Goal: Transaction & Acquisition: Purchase product/service

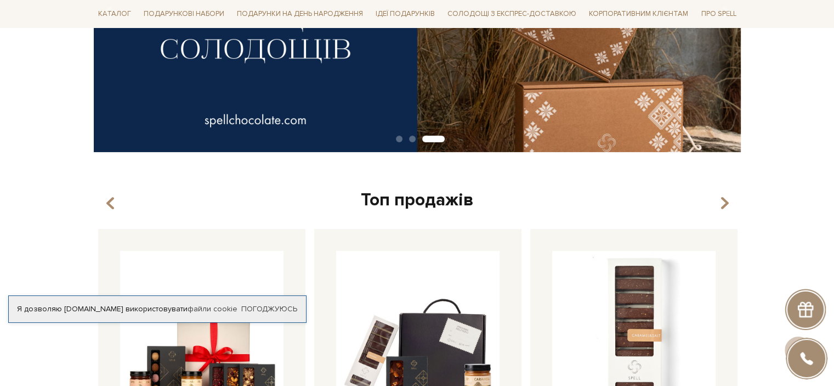
scroll to position [219, 0]
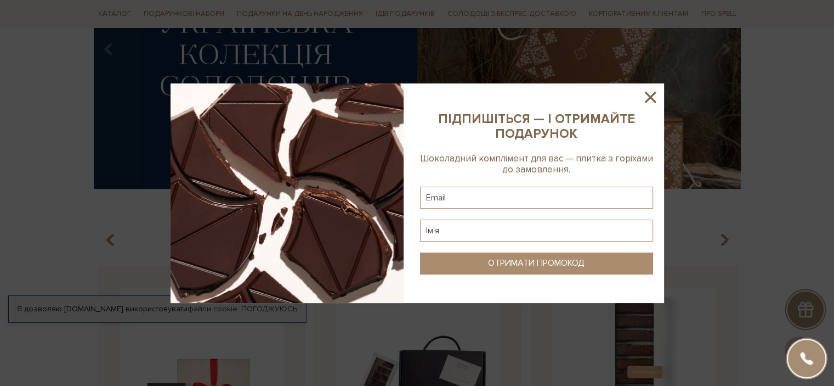
click at [171, 10] on div at bounding box center [417, 193] width 834 height 386
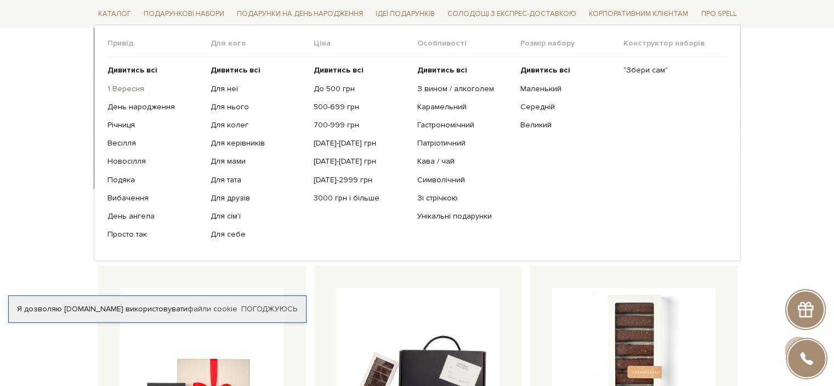
click at [132, 87] on link "1 Вересня" at bounding box center [155, 88] width 95 height 10
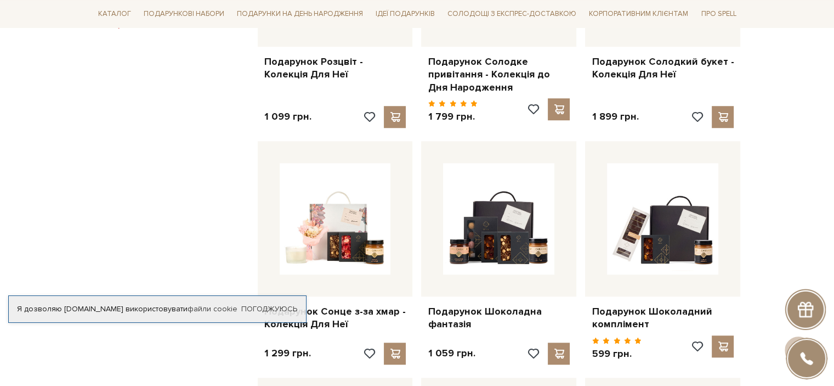
scroll to position [987, 0]
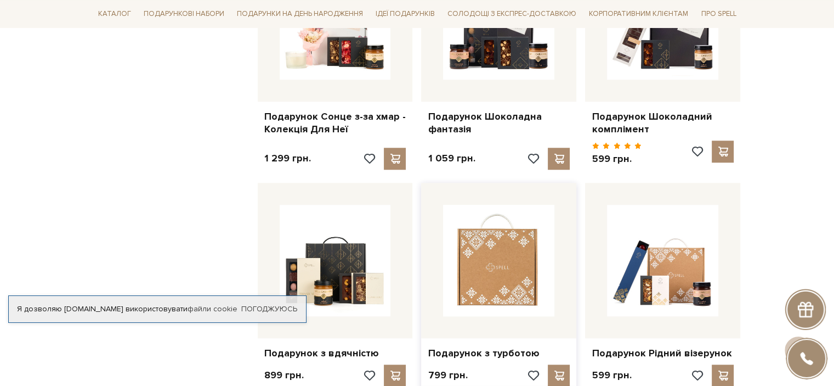
click at [485, 258] on img at bounding box center [498, 260] width 111 height 111
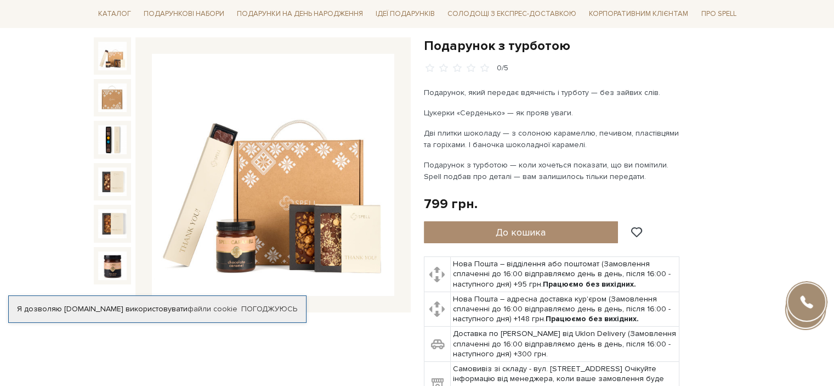
scroll to position [110, 0]
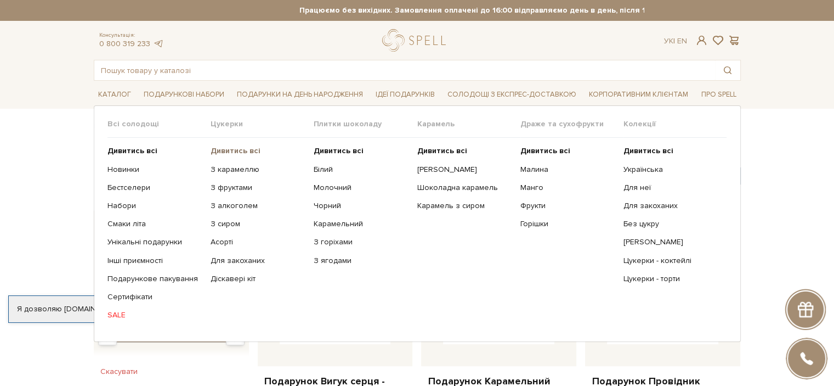
click at [224, 149] on b "Дивитись всі" at bounding box center [236, 150] width 50 height 9
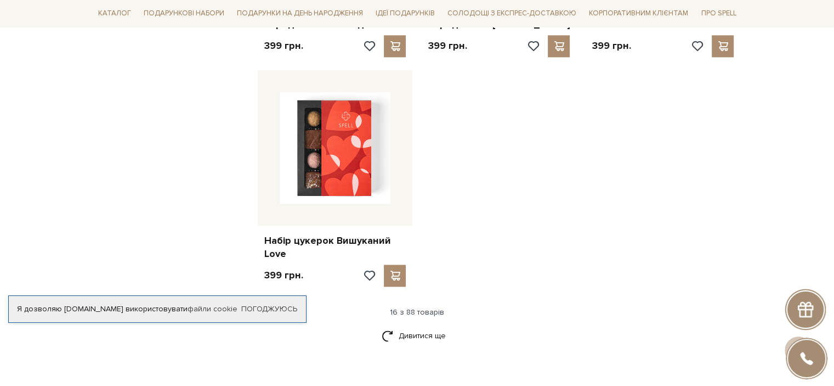
scroll to position [1371, 0]
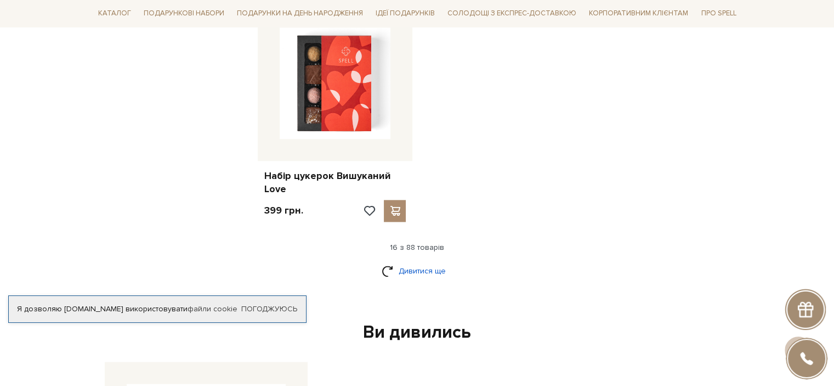
click at [421, 269] on link "Дивитися ще" at bounding box center [417, 270] width 71 height 19
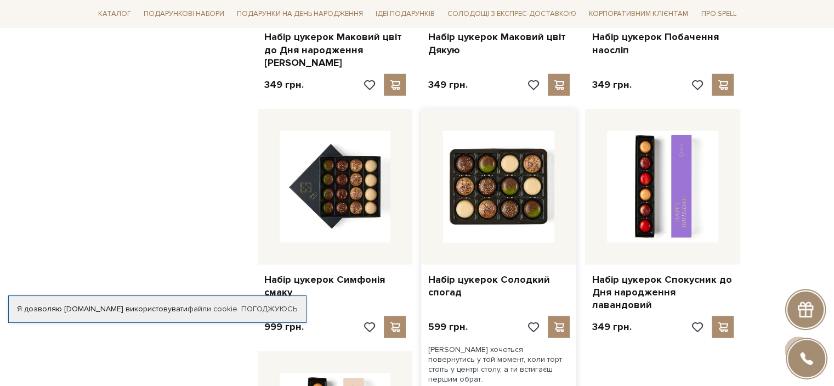
scroll to position [2304, 0]
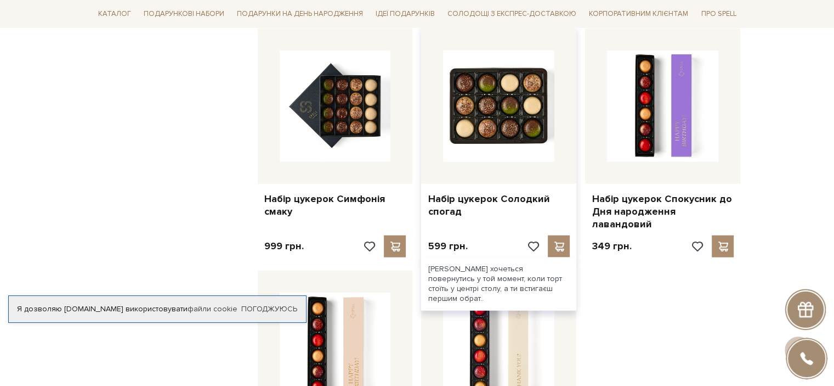
click at [500, 89] on img at bounding box center [498, 105] width 111 height 111
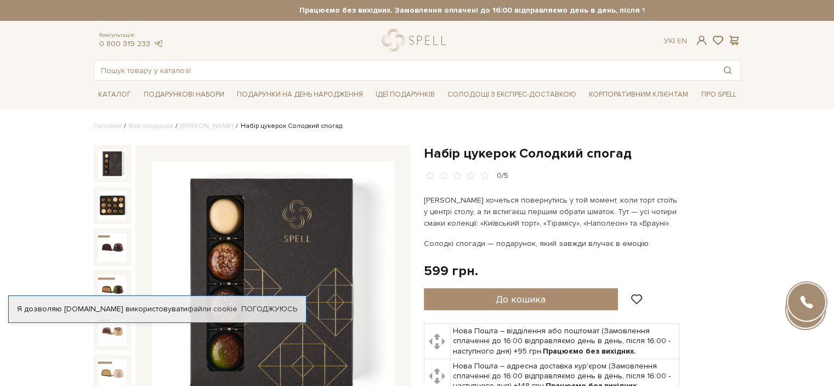
click at [271, 253] on img at bounding box center [273, 282] width 242 height 242
